Goal: Task Accomplishment & Management: Manage account settings

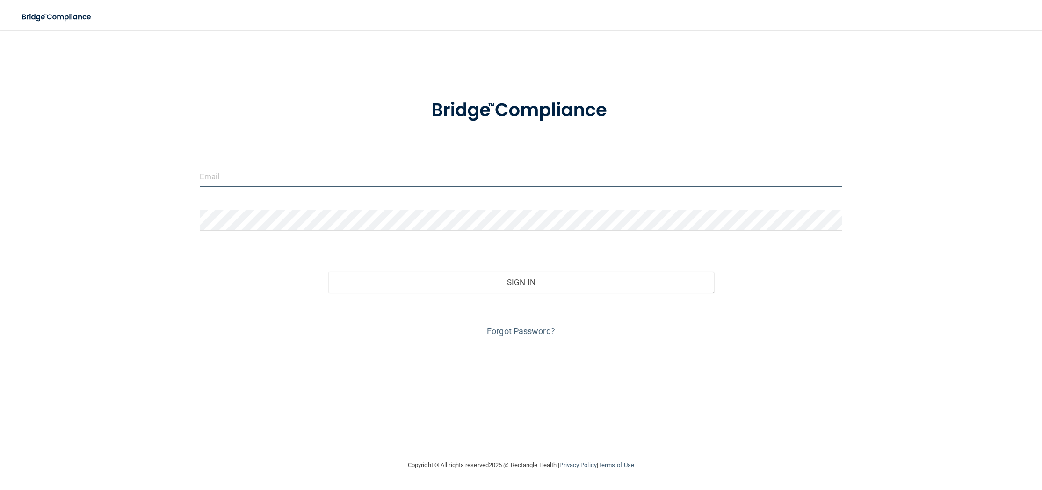
type input "[EMAIL_ADDRESS][DOMAIN_NAME]"
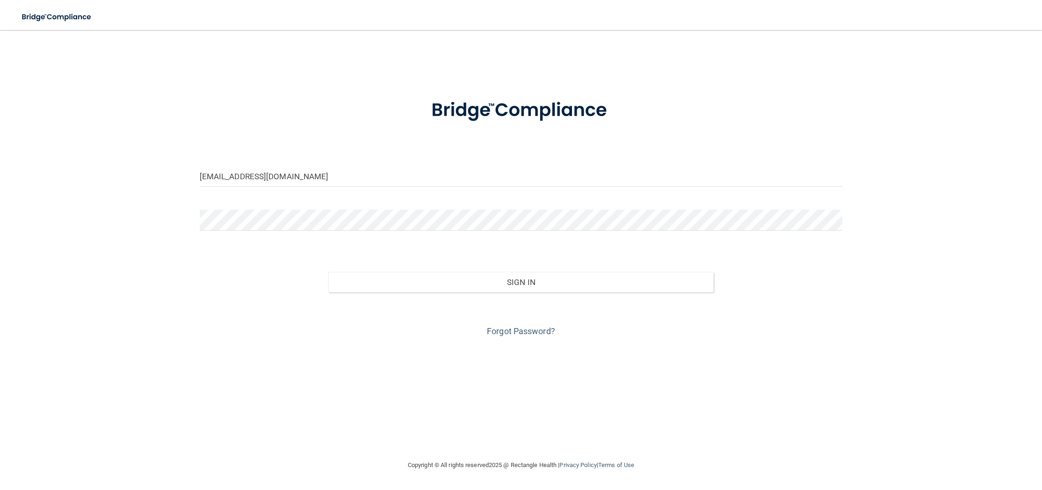
click at [234, 52] on div "[EMAIL_ADDRESS][DOMAIN_NAME] Invalid email/password. You don't have permission …" at bounding box center [521, 244] width 1005 height 411
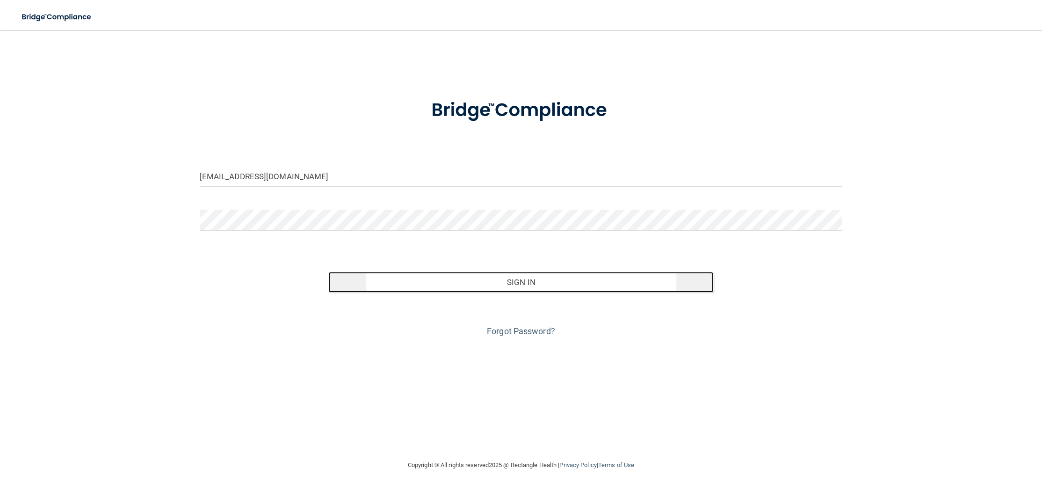
click at [574, 283] on button "Sign In" at bounding box center [521, 282] width 386 height 21
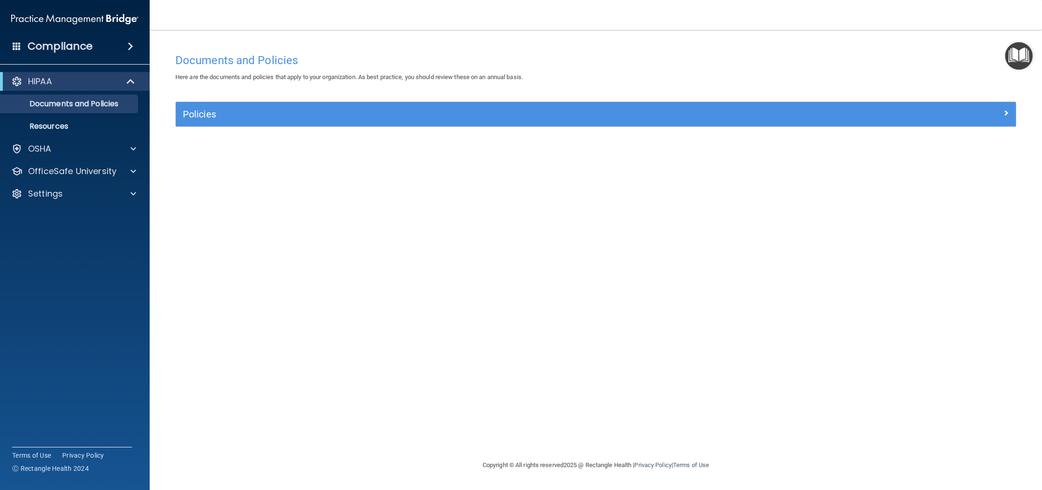
click at [1025, 57] on img "Open Resource Center" at bounding box center [1020, 56] width 28 height 28
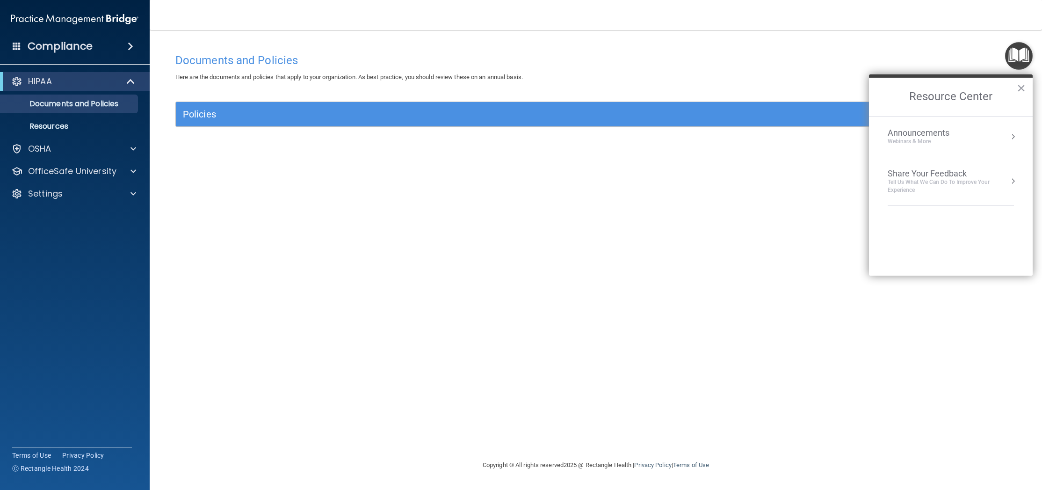
click at [752, 50] on div "Documents and Policies" at bounding box center [595, 60] width 855 height 23
click at [98, 197] on div "Settings" at bounding box center [62, 193] width 116 height 11
click at [51, 239] on p "Sign Out" at bounding box center [70, 238] width 128 height 9
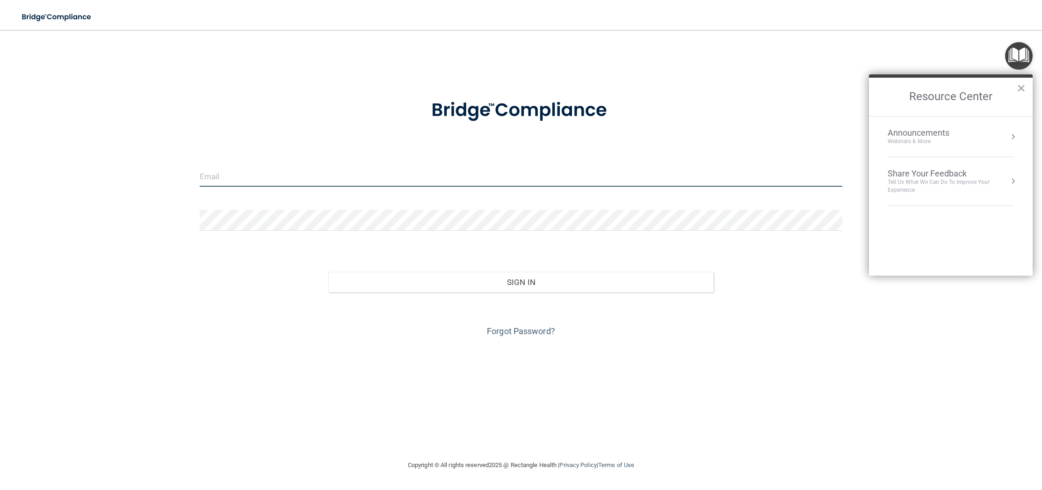
type input "[EMAIL_ADDRESS][DOMAIN_NAME]"
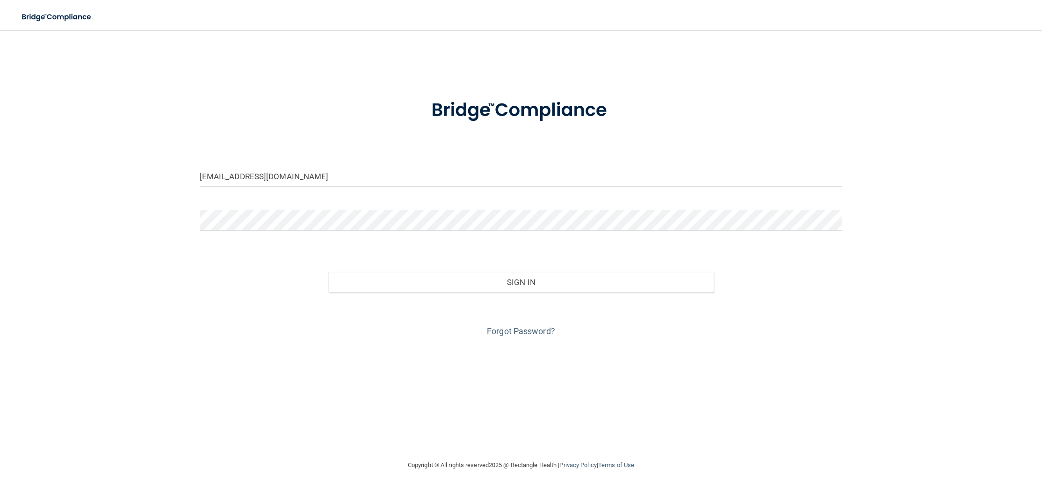
click at [184, 314] on div "[EMAIL_ADDRESS][DOMAIN_NAME] Invalid email/password. You don't have permission …" at bounding box center [521, 244] width 1005 height 411
drag, startPoint x: 372, startPoint y: 179, endPoint x: 109, endPoint y: 162, distance: 264.4
click at [109, 162] on div "[EMAIL_ADDRESS][DOMAIN_NAME] Invalid email/password. You don't have permission …" at bounding box center [521, 244] width 1005 height 411
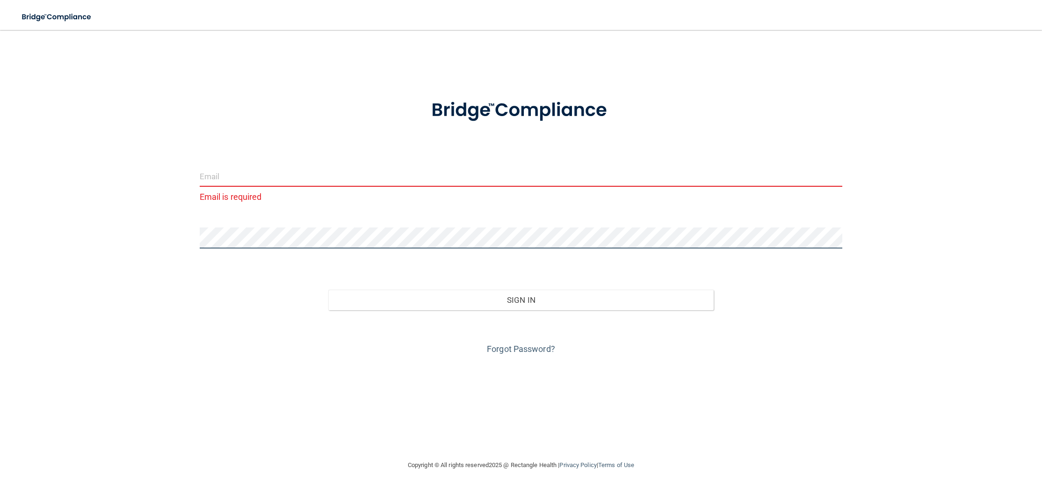
click at [30, 217] on div "Email is required Invalid email/password. You don't have permission to access t…" at bounding box center [521, 244] width 1005 height 411
drag, startPoint x: 16, startPoint y: 274, endPoint x: 58, endPoint y: 257, distance: 45.2
click at [16, 274] on main "Email is required Password is required Invalid email/password. You don't have p…" at bounding box center [521, 260] width 1042 height 460
click at [264, 180] on input "email" at bounding box center [521, 176] width 643 height 21
type input "[EMAIL_ADDRESS][DOMAIN_NAME]"
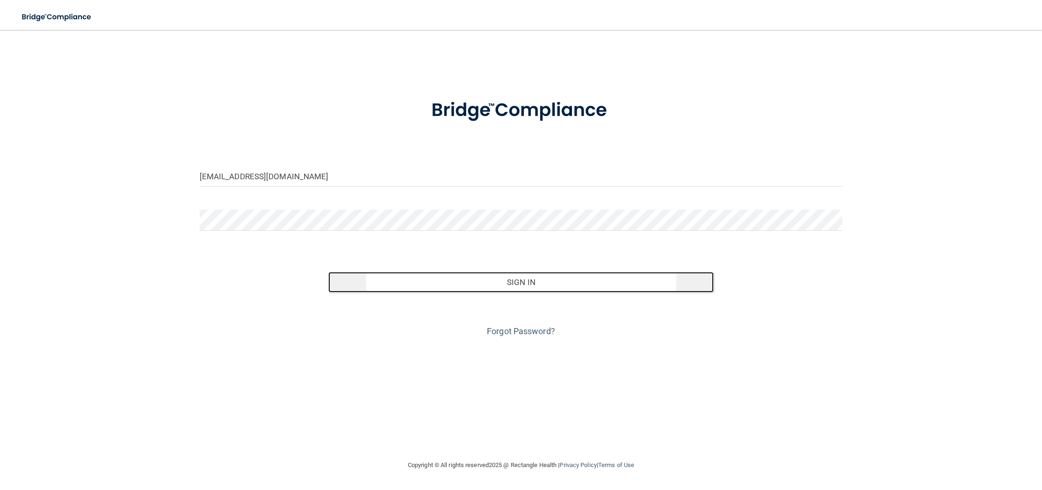
click at [478, 277] on button "Sign In" at bounding box center [521, 282] width 386 height 21
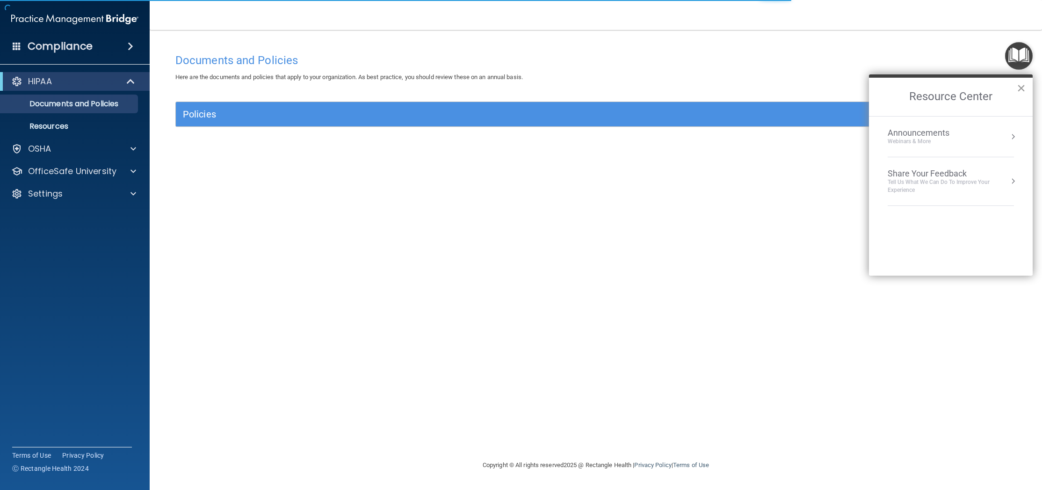
click at [1025, 92] on button "×" at bounding box center [1021, 87] width 9 height 15
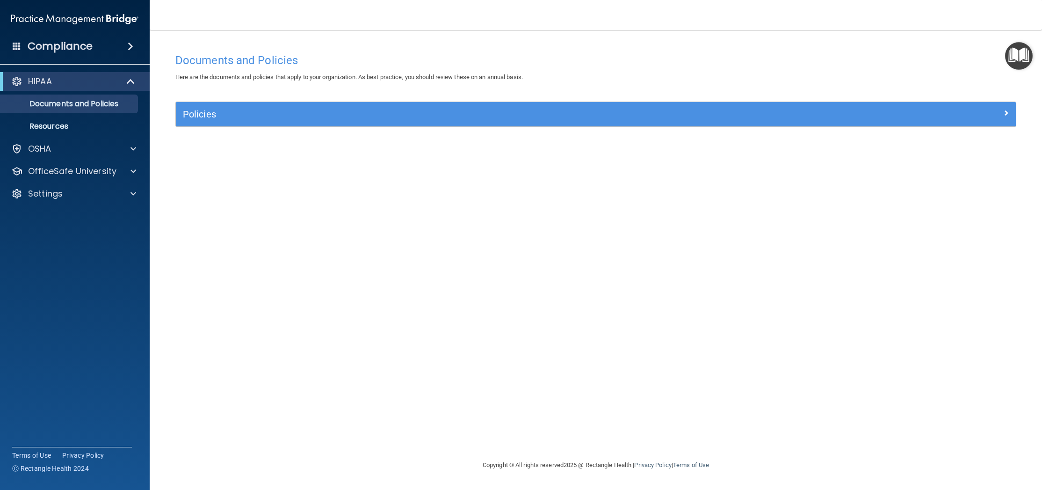
drag, startPoint x: 29, startPoint y: 172, endPoint x: 751, endPoint y: 2, distance: 741.6
click at [119, 171] on div "OfficeSafe University" at bounding box center [62, 171] width 116 height 11
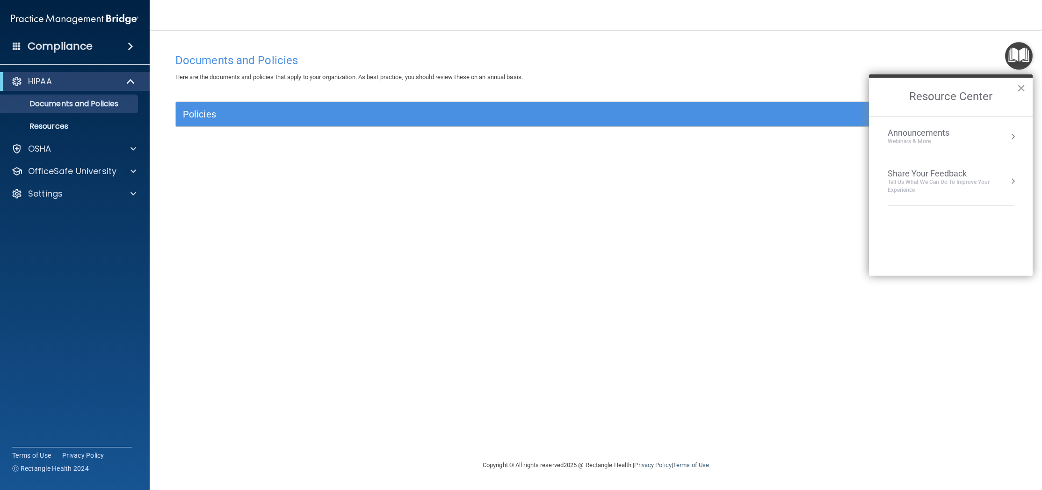
drag, startPoint x: 627, startPoint y: 55, endPoint x: 222, endPoint y: 39, distance: 405.5
click at [619, 53] on div "Documents and Policies" at bounding box center [595, 60] width 855 height 23
click at [58, 197] on p "Settings" at bounding box center [45, 193] width 35 height 11
click at [53, 235] on p "Sign Out" at bounding box center [70, 238] width 128 height 9
